Goal: Task Accomplishment & Management: Use online tool/utility

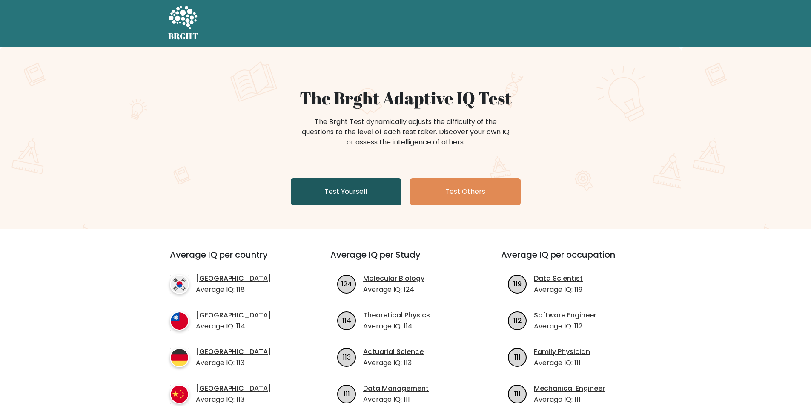
click at [356, 192] on link "Test Yourself" at bounding box center [346, 191] width 111 height 27
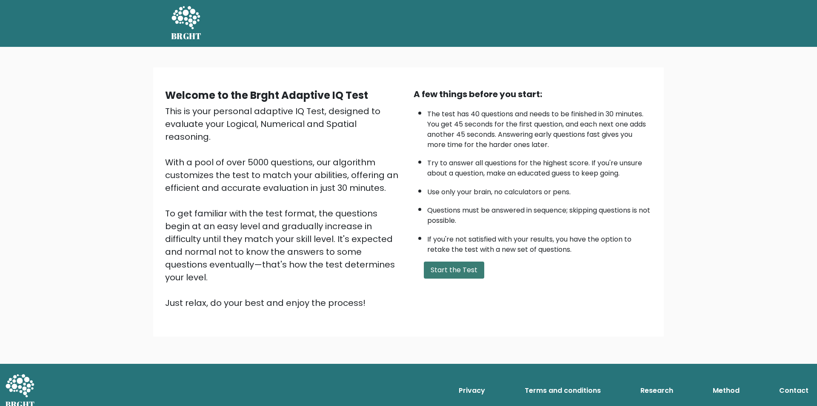
click at [460, 271] on button "Start the Test" at bounding box center [454, 269] width 60 height 17
click at [446, 269] on button "Start the Test" at bounding box center [454, 269] width 60 height 17
click at [467, 273] on button "Start the Test" at bounding box center [454, 269] width 60 height 17
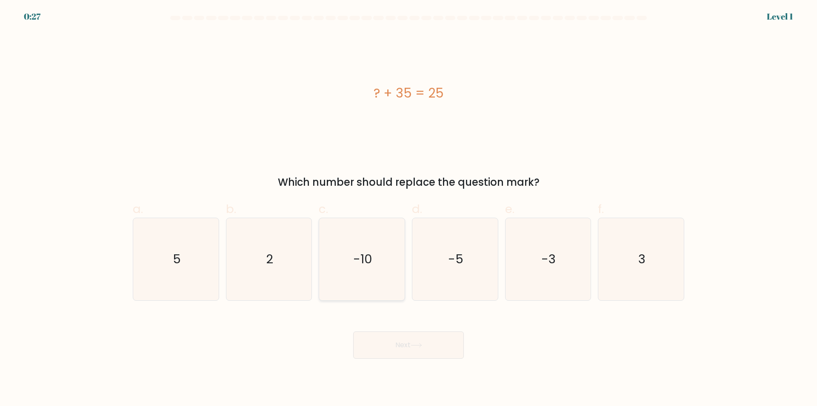
click at [380, 255] on icon "-10" at bounding box center [362, 259] width 82 height 82
click at [409, 209] on input "c. -10" at bounding box center [409, 206] width 0 height 6
radio input "true"
click at [440, 353] on button "Next" at bounding box center [408, 344] width 111 height 27
click at [419, 340] on button "Next" at bounding box center [408, 344] width 111 height 27
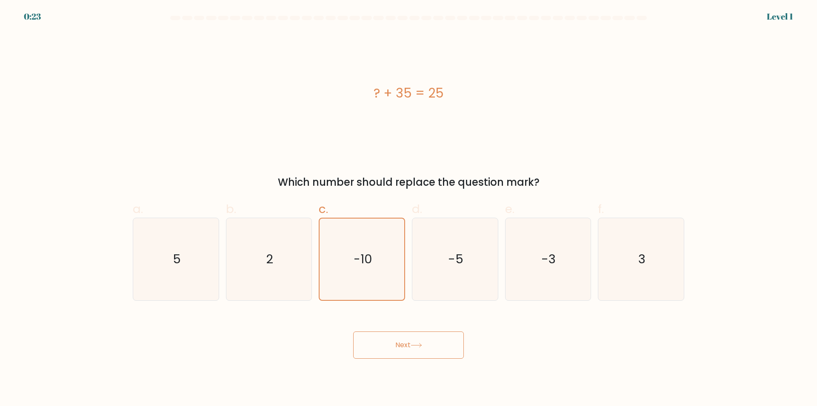
click at [419, 340] on button "Next" at bounding box center [408, 344] width 111 height 27
click at [431, 344] on button "Next" at bounding box center [408, 344] width 111 height 27
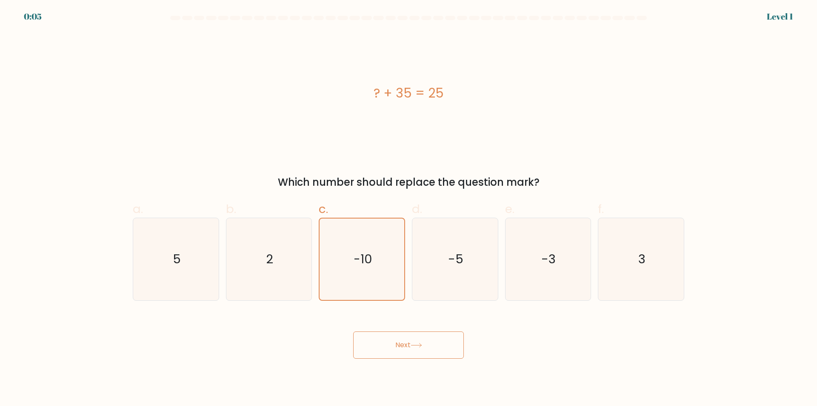
click at [431, 344] on button "Next" at bounding box center [408, 344] width 111 height 27
click at [431, 344] on div "Next" at bounding box center [409, 335] width 562 height 48
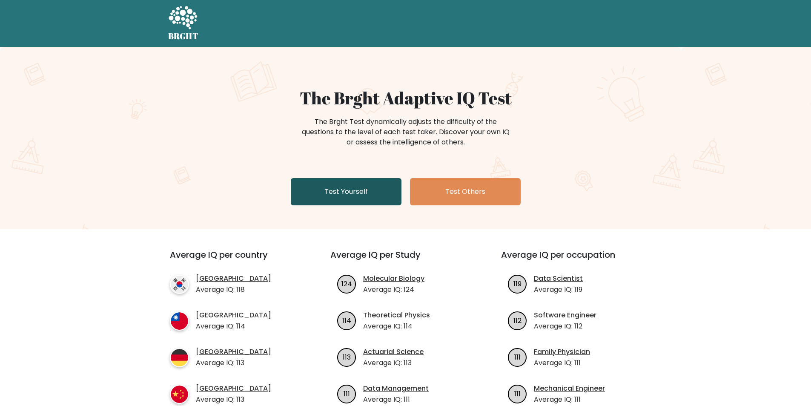
click at [347, 189] on link "Test Yourself" at bounding box center [346, 191] width 111 height 27
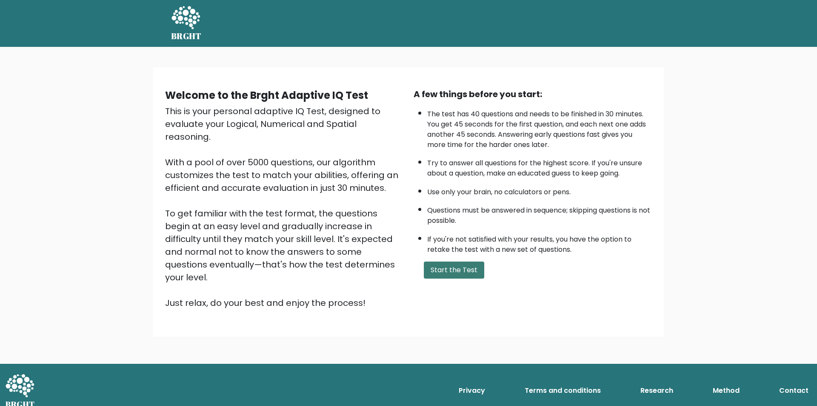
click at [441, 267] on button "Start the Test" at bounding box center [454, 269] width 60 height 17
